Goal: Information Seeking & Learning: Understand process/instructions

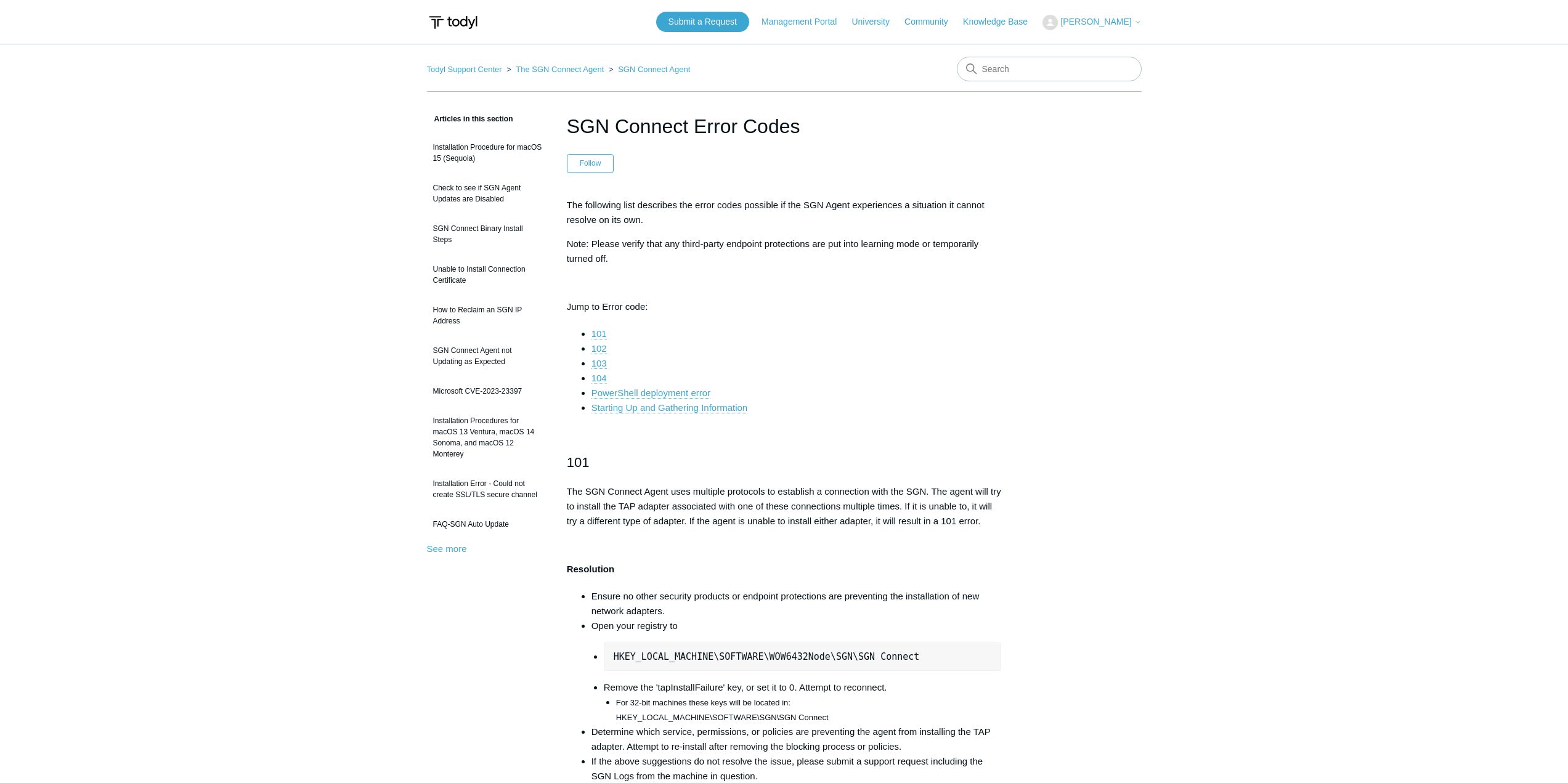
click at [598, 378] on link "104" at bounding box center [599, 378] width 15 height 11
click at [1049, 73] on input "Search" at bounding box center [1049, 69] width 185 height 25
type input "threatlocker"
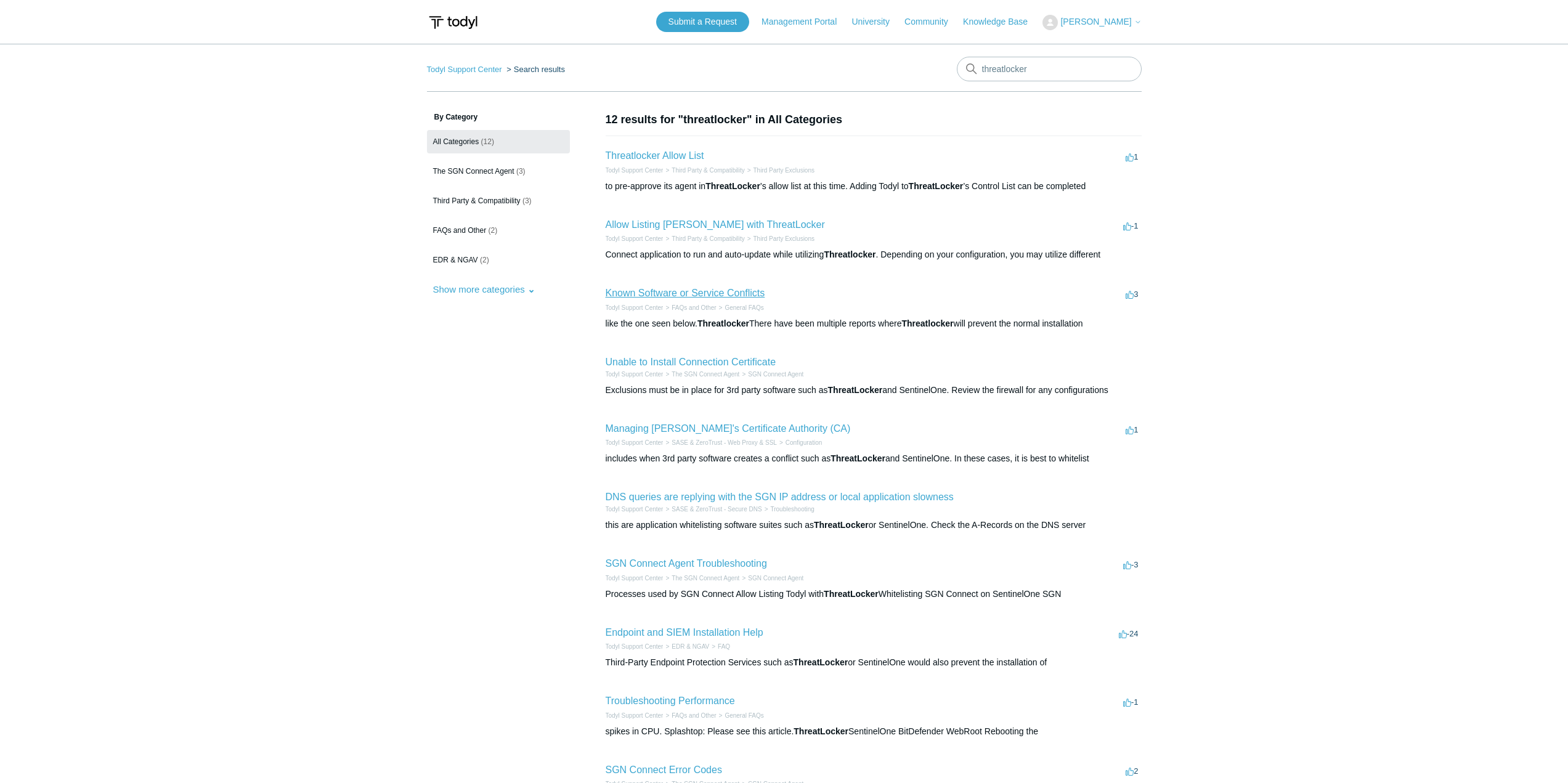
click at [708, 295] on link "Known Software or Service Conflicts" at bounding box center [686, 293] width 160 height 11
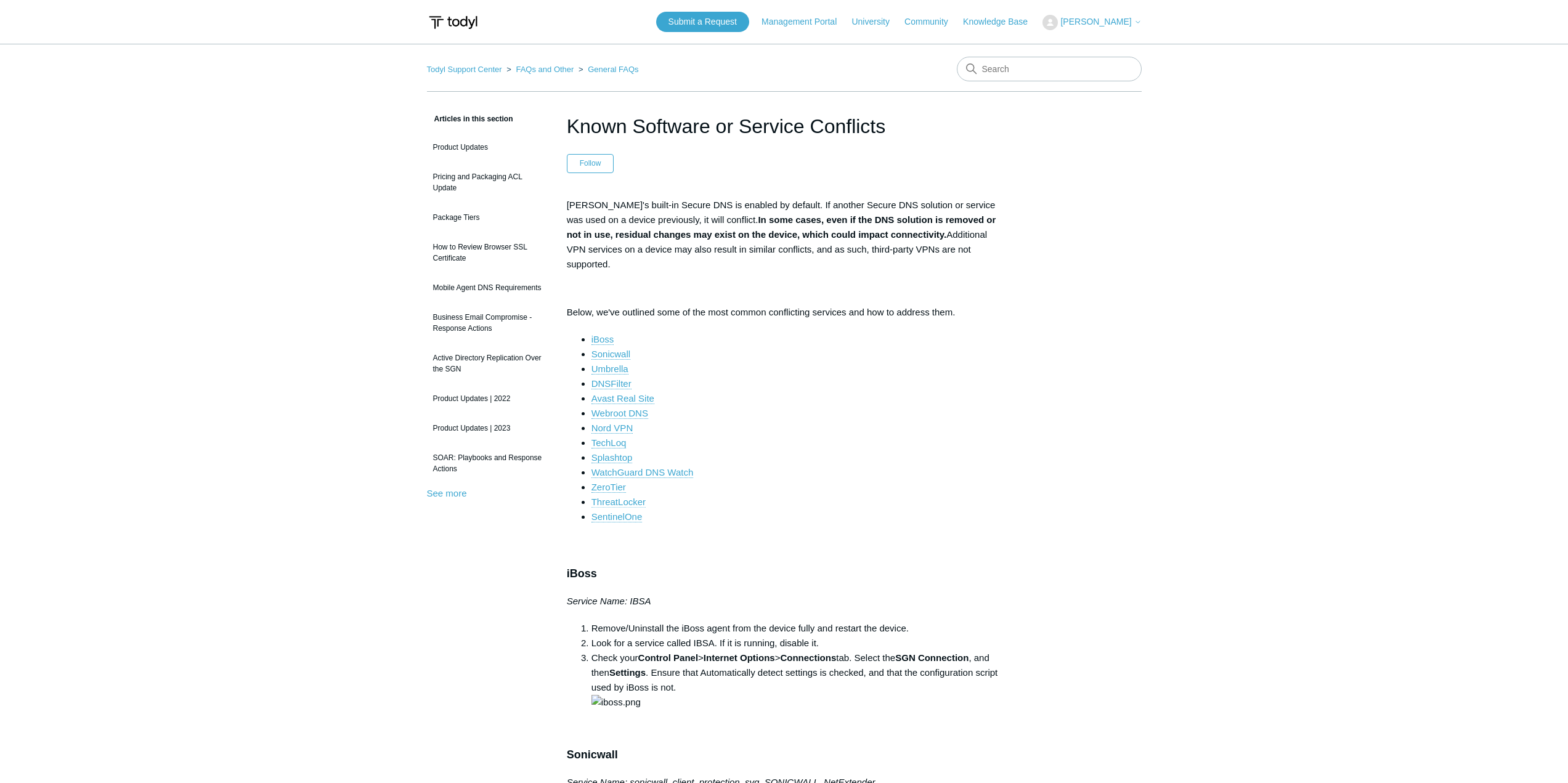
click at [624, 497] on link "ThreatLocker" at bounding box center [618, 502] width 54 height 11
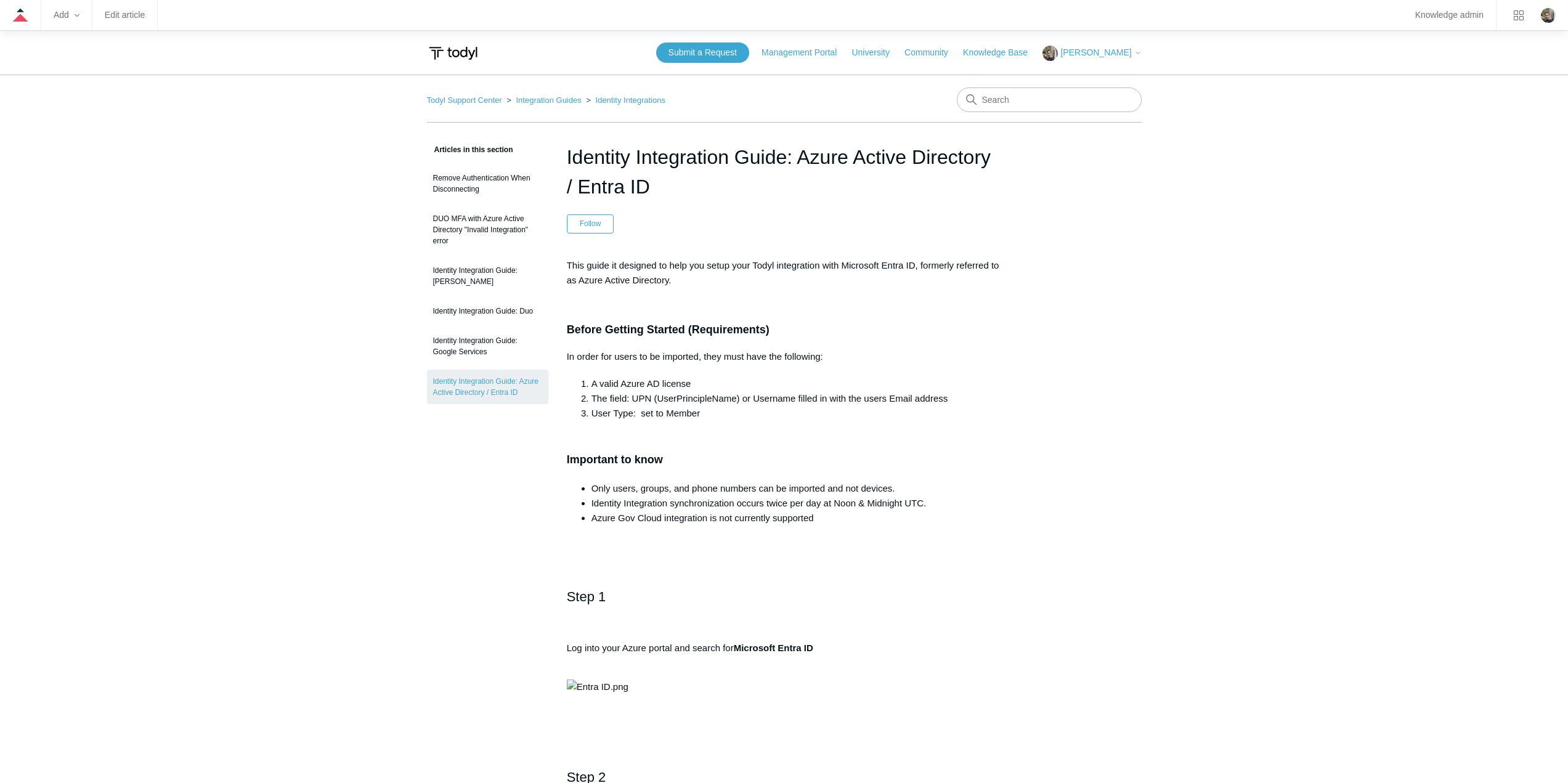
drag, startPoint x: 666, startPoint y: 191, endPoint x: 561, endPoint y: 152, distance: 112.0
copy h1 "Identity Integration Guide: Azure Active Directory / Entra ID"
click at [625, 100] on link "Identity Integrations" at bounding box center [631, 100] width 70 height 9
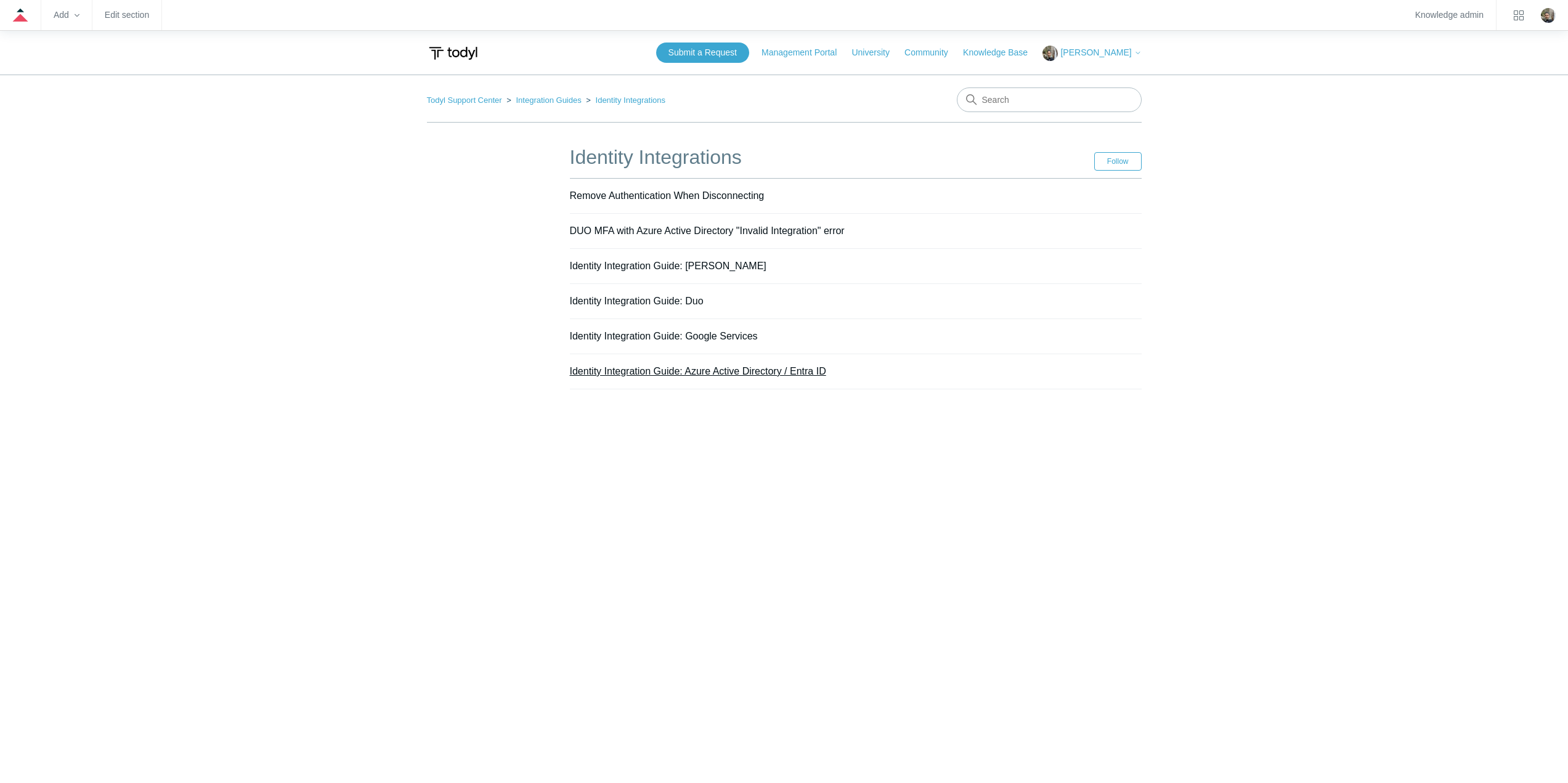
click at [670, 372] on link "Identity Integration Guide: Azure Active Directory / Entra ID" at bounding box center [698, 372] width 256 height 11
